Goal: Task Accomplishment & Management: Use online tool/utility

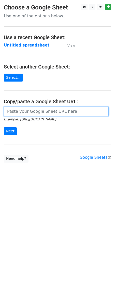
drag, startPoint x: 0, startPoint y: 0, endPoint x: 35, endPoint y: 114, distance: 119.7
click at [35, 114] on input "url" at bounding box center [56, 112] width 105 height 10
paste input "https://docs.google.com/spreadsheets/d/1mZN8LmmG-6tPskuHxfzkI9iGdBxbKHuu1WPoW6q…"
type input "https://docs.google.com/spreadsheets/d/1mZN8LmmG-6tPskuHxfzkI9iGdBxbKHuu1WPoW6q…"
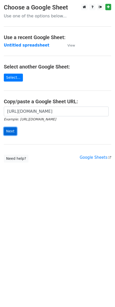
click at [12, 135] on input "Next" at bounding box center [10, 131] width 13 height 8
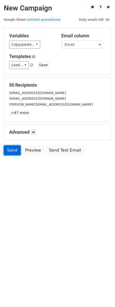
click at [13, 148] on link "Send" at bounding box center [12, 150] width 17 height 10
